Goal: Task Accomplishment & Management: Manage account settings

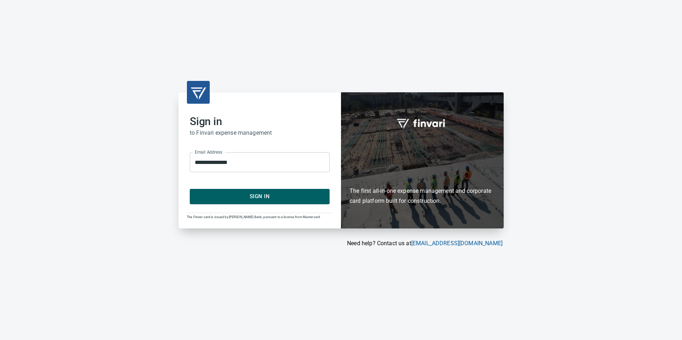
click at [274, 196] on span "Sign In" at bounding box center [260, 196] width 124 height 9
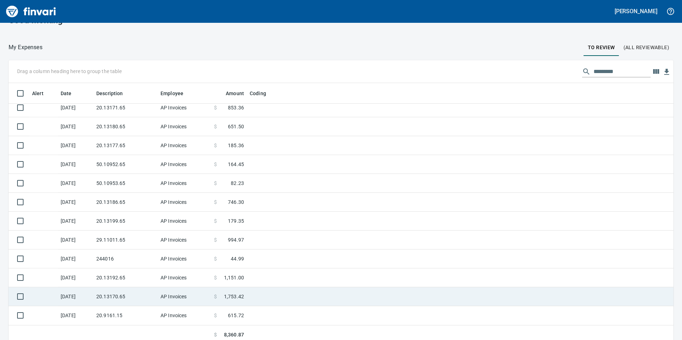
scroll to position [21, 0]
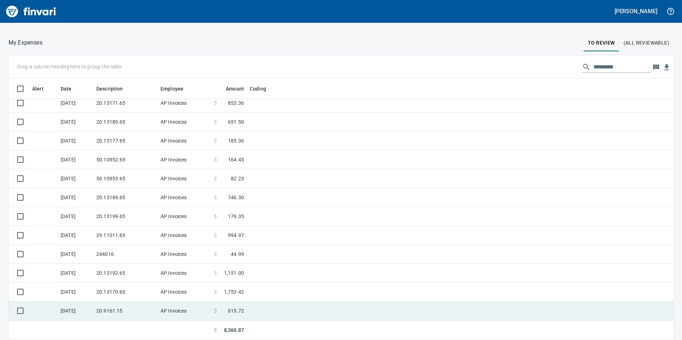
click at [277, 304] on td at bounding box center [336, 311] width 178 height 19
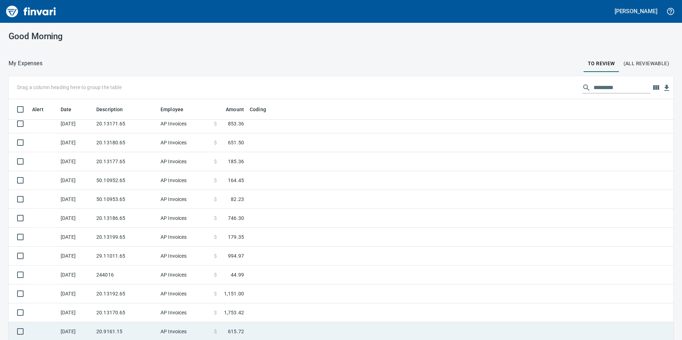
scroll to position [257, 476]
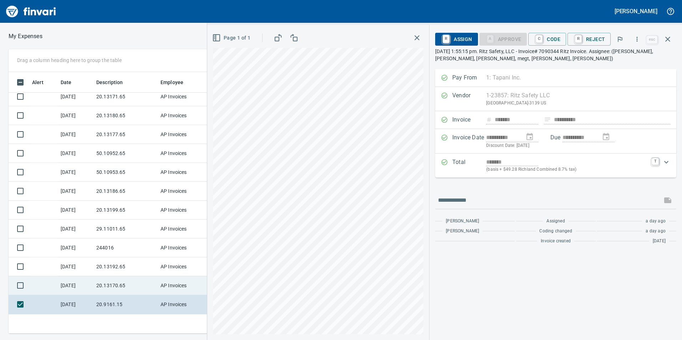
click at [124, 279] on td "20.13170.65" at bounding box center [125, 286] width 64 height 19
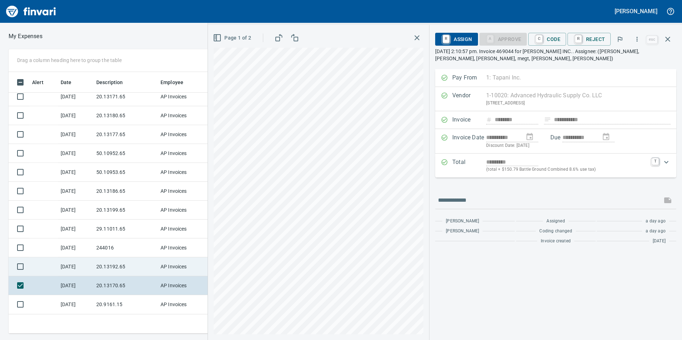
click at [121, 265] on td "20.13192.65" at bounding box center [125, 267] width 64 height 19
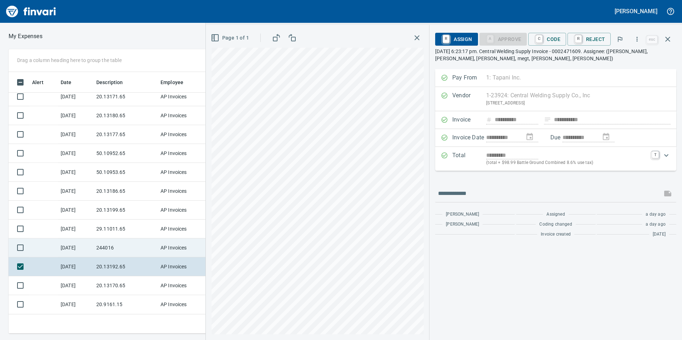
click at [122, 240] on td "244016" at bounding box center [125, 248] width 64 height 19
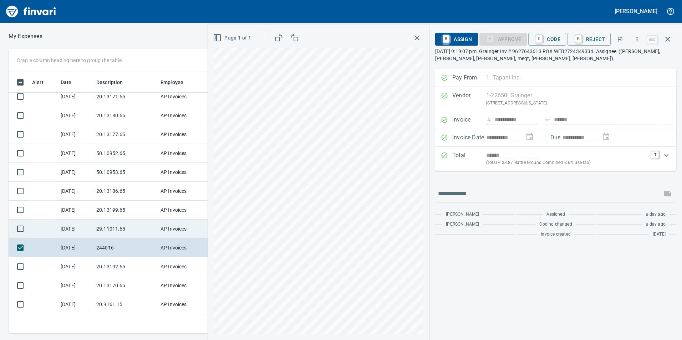
click at [122, 227] on td "29.11011.65" at bounding box center [125, 229] width 64 height 19
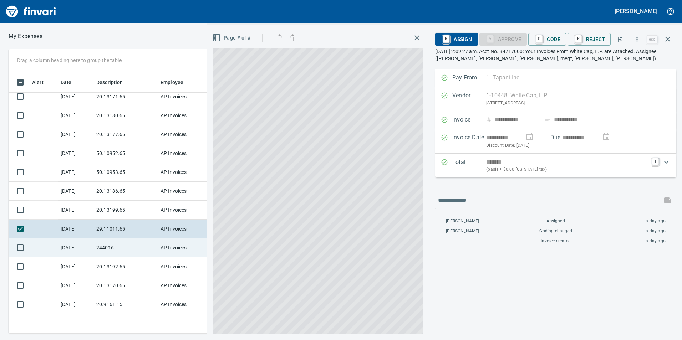
click at [118, 252] on td "244016" at bounding box center [125, 248] width 64 height 19
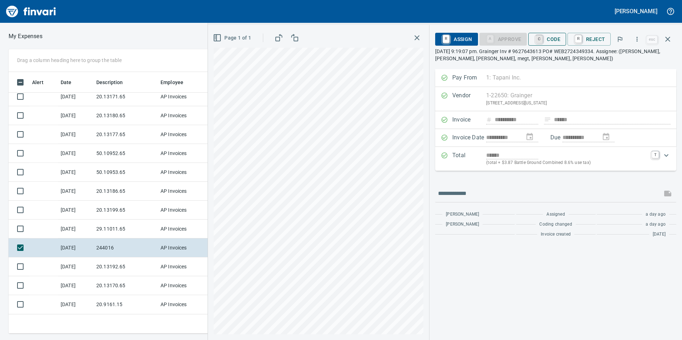
click at [539, 39] on link "C" at bounding box center [539, 39] width 7 height 8
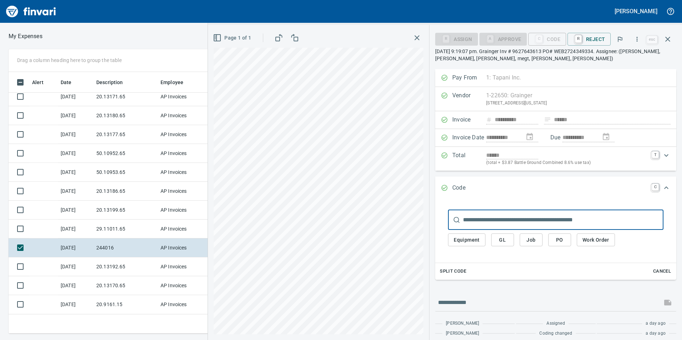
click at [508, 237] on span "GL" at bounding box center [502, 240] width 11 height 9
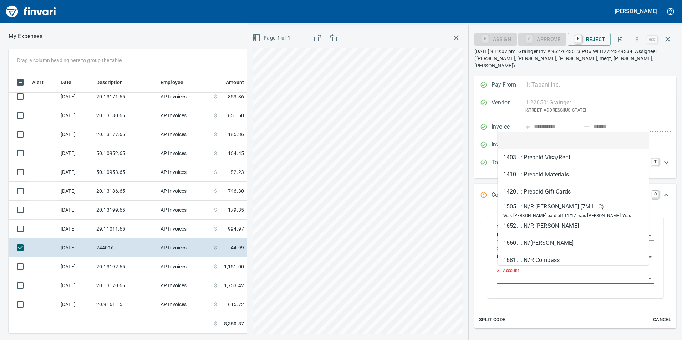
click at [518, 274] on input "GL Account" at bounding box center [571, 279] width 149 height 10
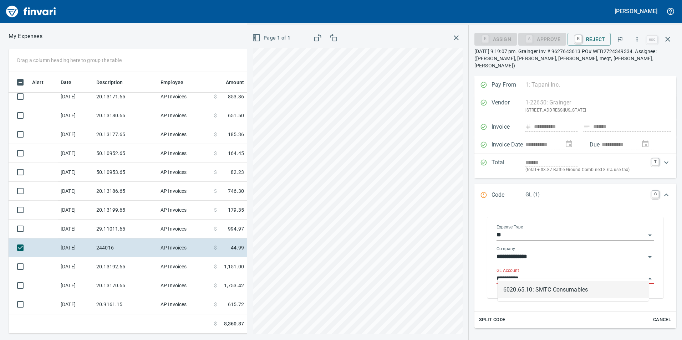
scroll to position [257, 476]
click at [535, 289] on li "6020.65.10: SMTC Consumables" at bounding box center [573, 290] width 151 height 17
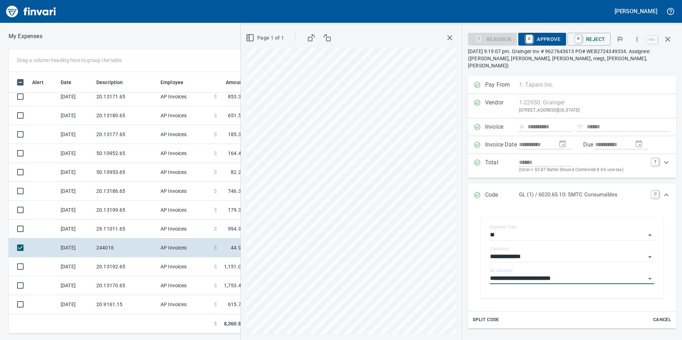
type input "**********"
click at [548, 35] on span "A Approve" at bounding box center [542, 39] width 36 height 12
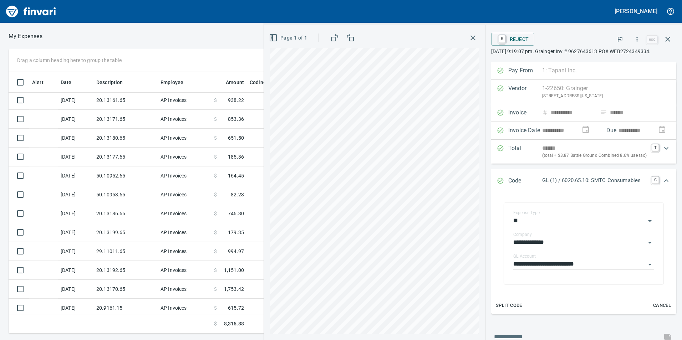
scroll to position [0, 0]
click at [664, 35] on button "button" at bounding box center [667, 39] width 17 height 17
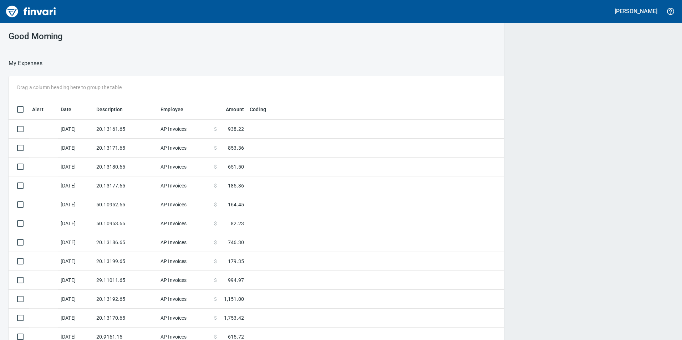
scroll to position [257, 648]
